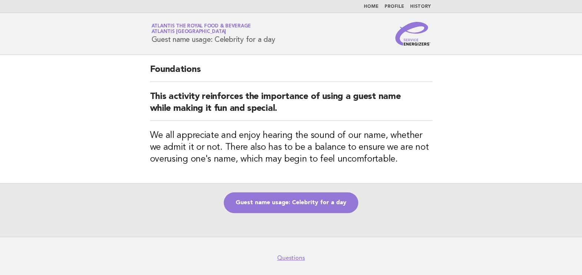
click at [374, 9] on link "Home" at bounding box center [371, 6] width 15 height 4
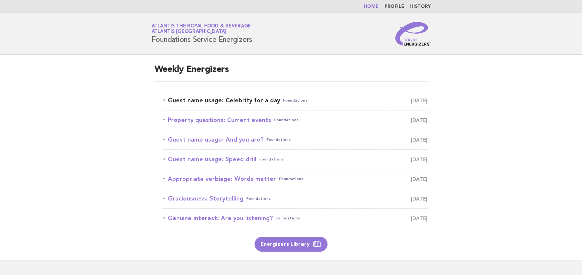
click at [237, 102] on link "Guest name usage: Celebrity for a day Foundations [DATE]" at bounding box center [295, 100] width 264 height 10
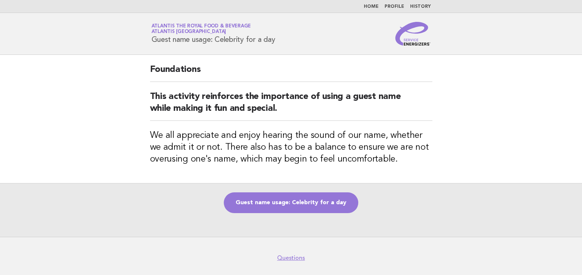
drag, startPoint x: 153, startPoint y: 39, endPoint x: 288, endPoint y: 37, distance: 135.9
click at [288, 37] on div "Service Energizers Atlantis the Royal Food & Beverage Atlantis [GEOGRAPHIC_DATA…" at bounding box center [291, 34] width 300 height 24
copy h1 "Guest name usage: Celebrity for a day"
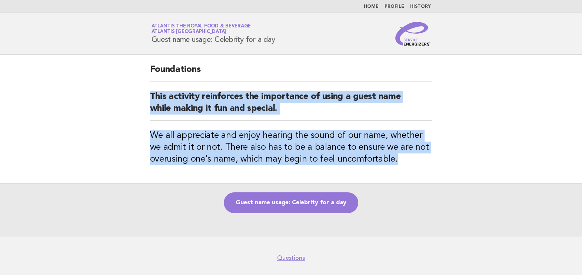
drag, startPoint x: 150, startPoint y: 92, endPoint x: 394, endPoint y: 160, distance: 253.9
click at [394, 160] on div "Foundations This activity reinforces the importance of using a guest name while…" at bounding box center [291, 119] width 300 height 128
copy div "This activity reinforces the importance of using a guest name while making it f…"
